Goal: Check status: Check status

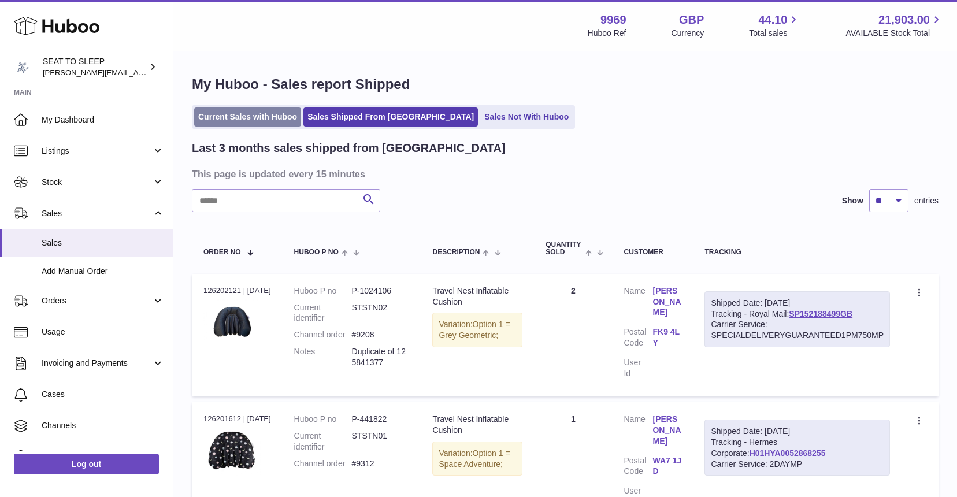
click at [231, 114] on link "Current Sales with Huboo" at bounding box center [247, 116] width 107 height 19
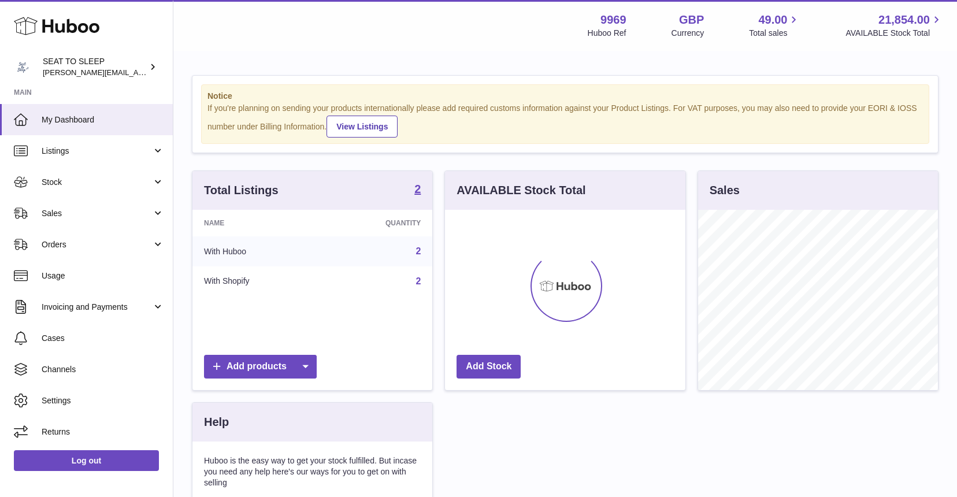
scroll to position [180, 240]
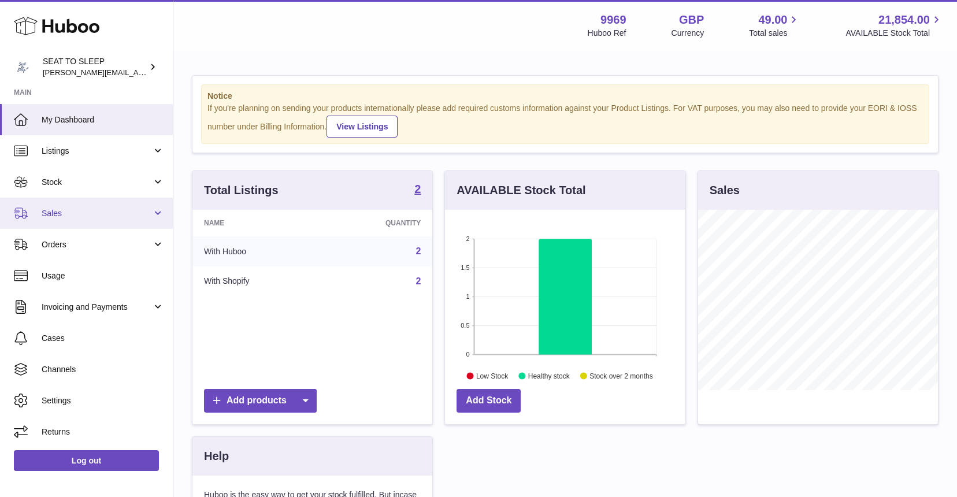
click at [69, 217] on link "Sales" at bounding box center [86, 213] width 173 height 31
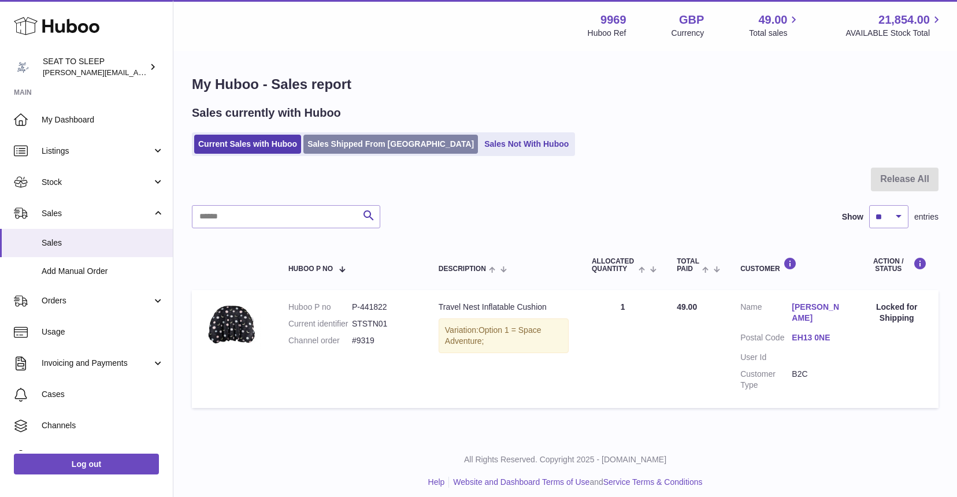
click at [381, 147] on link "Sales Shipped From [GEOGRAPHIC_DATA]" at bounding box center [390, 144] width 174 height 19
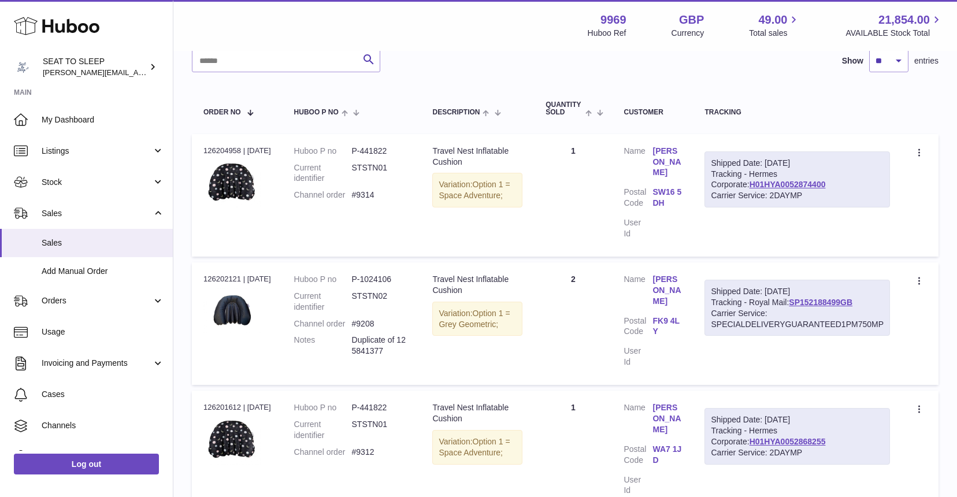
scroll to position [148, 0]
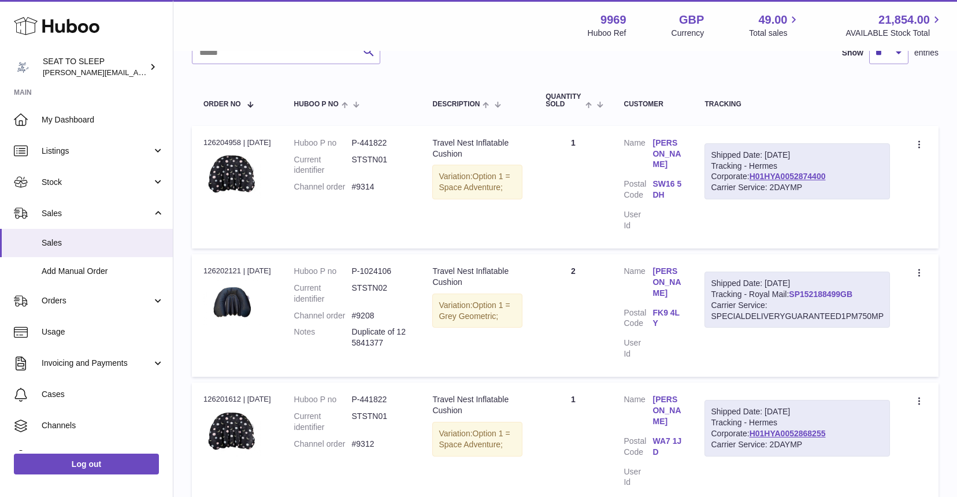
click at [848, 289] on link "SP152188499GB" at bounding box center [821, 293] width 64 height 9
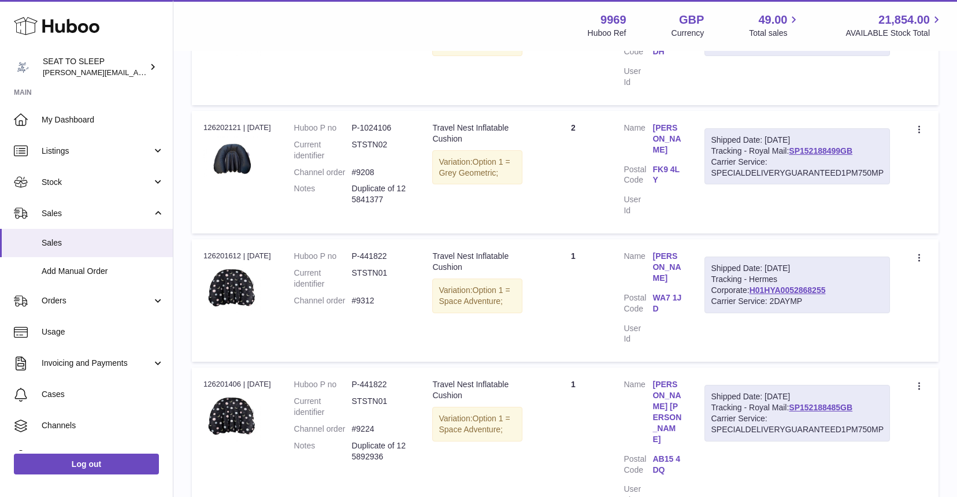
scroll to position [295, 0]
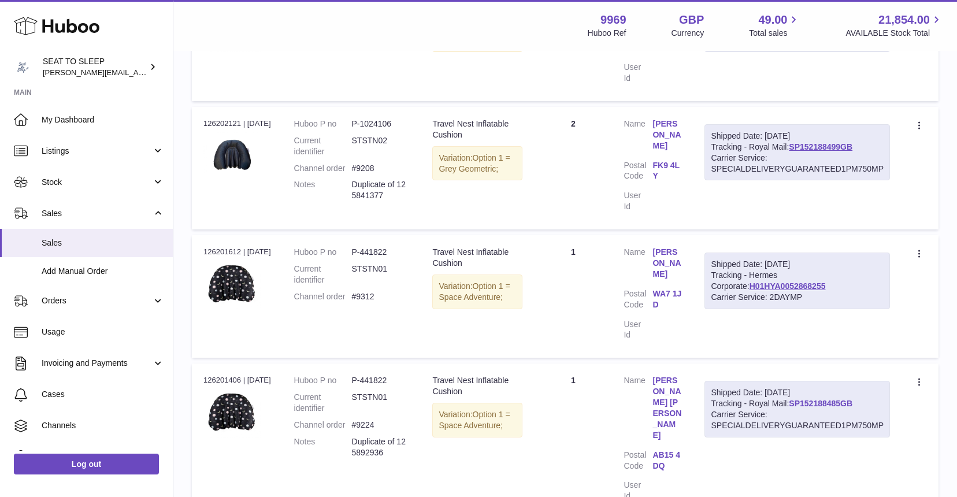
click at [827, 399] on link "SP152188485GB" at bounding box center [821, 403] width 64 height 9
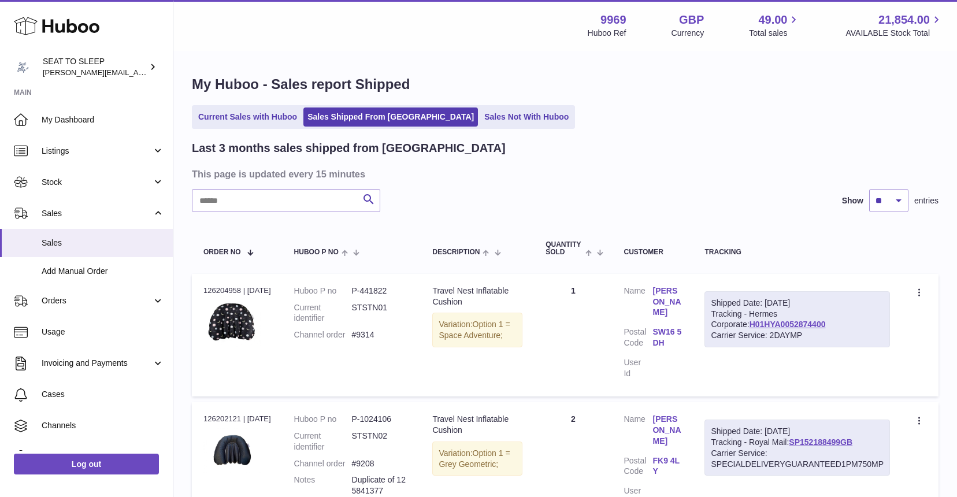
scroll to position [0, 0]
click at [235, 196] on input "text" at bounding box center [286, 200] width 188 height 23
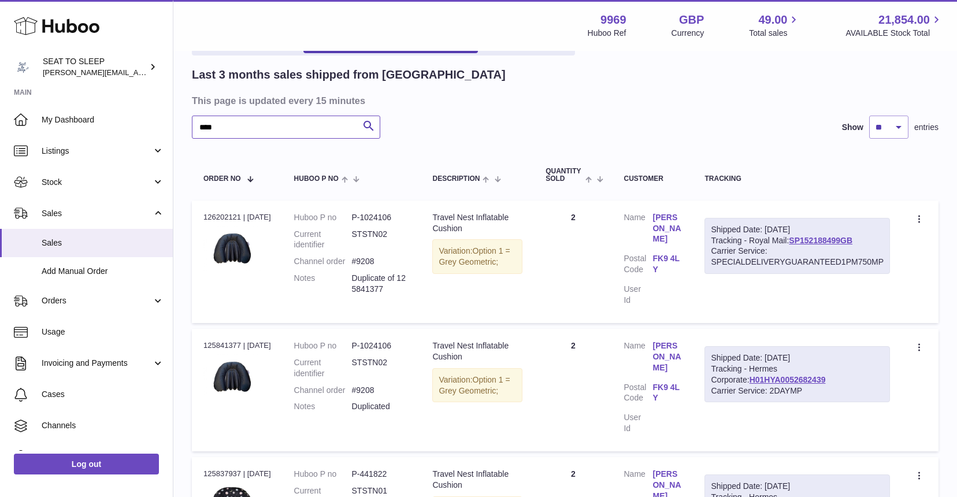
scroll to position [75, 0]
click at [771, 374] on link "H01HYA0052682439" at bounding box center [787, 378] width 76 height 9
click at [220, 123] on input "****" at bounding box center [286, 125] width 188 height 23
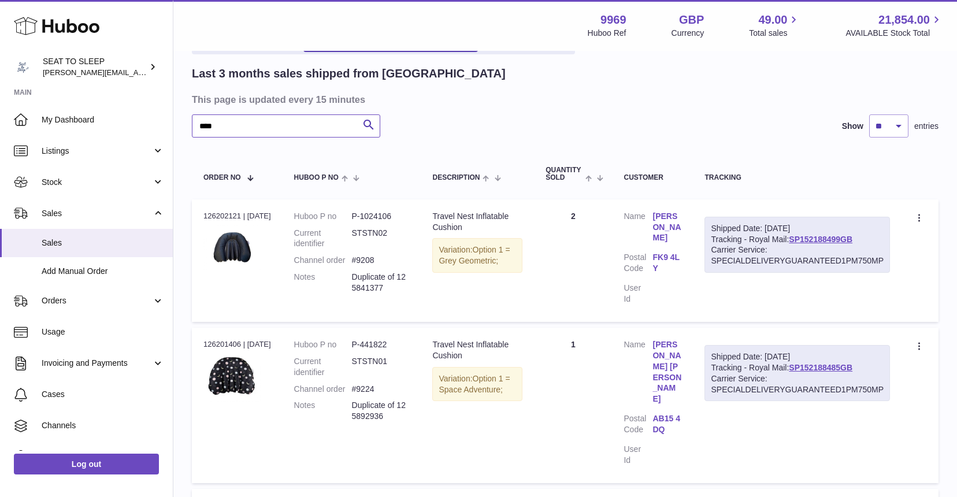
type input "****"
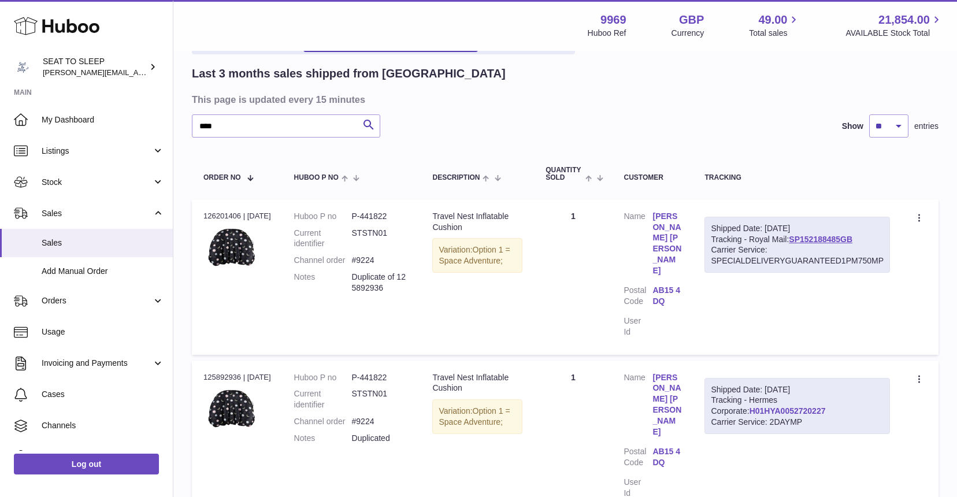
click at [749, 406] on link "H01HYA0052720227" at bounding box center [787, 410] width 76 height 9
